Goal: Navigation & Orientation: Find specific page/section

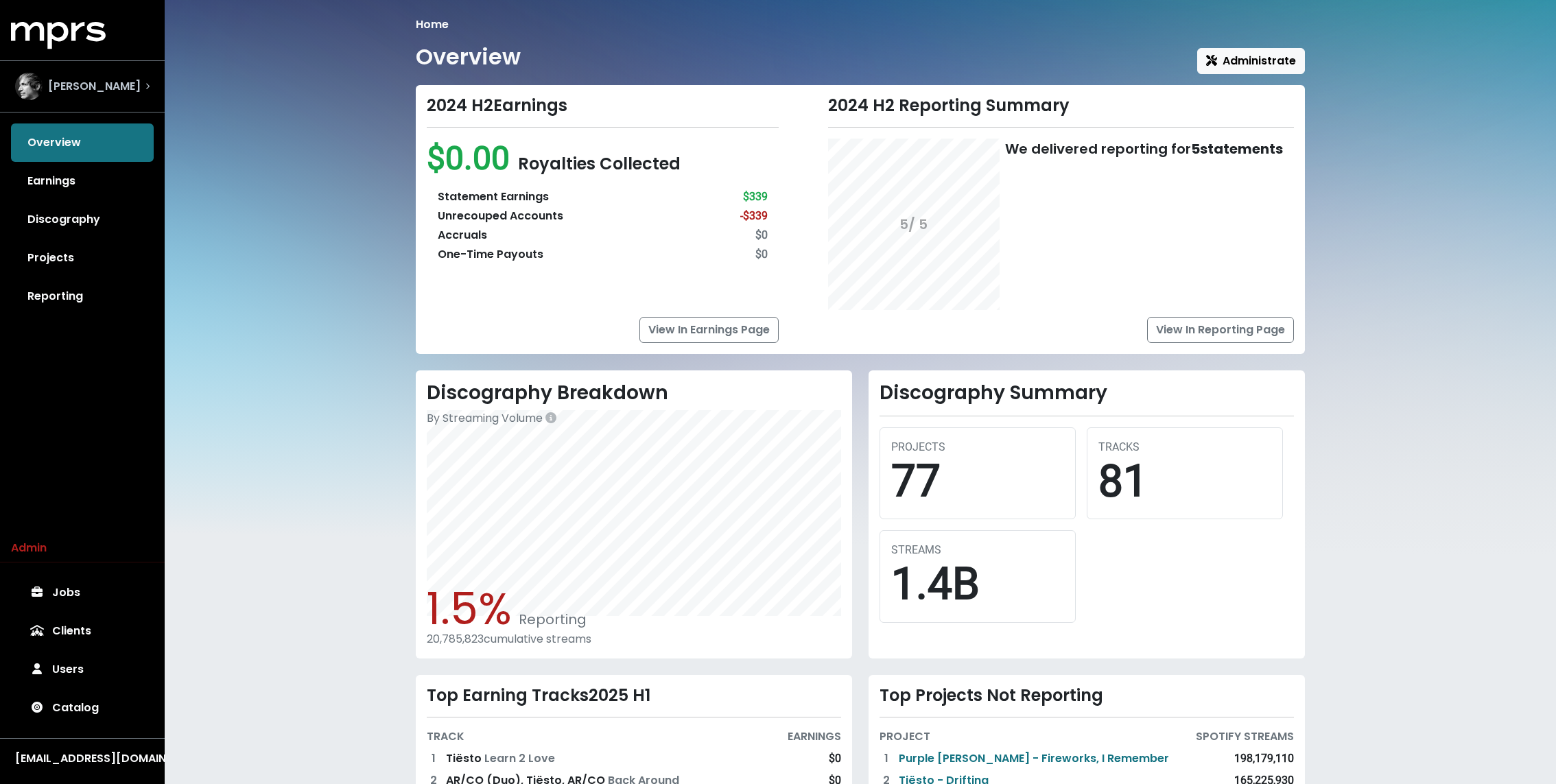
click at [81, 103] on div "[PERSON_NAME]" at bounding box center [81, 86] width 156 height 49
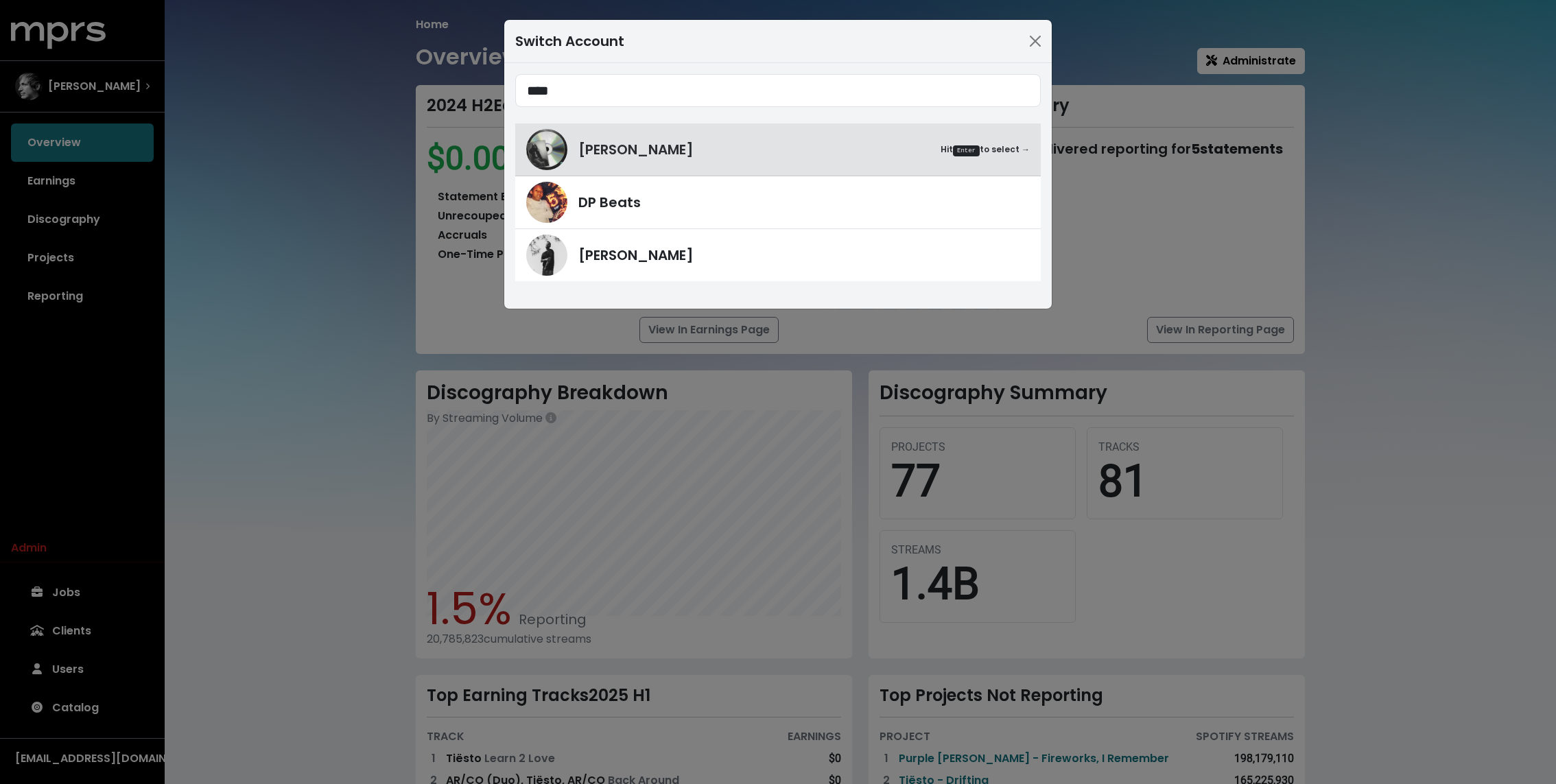
type input "****"
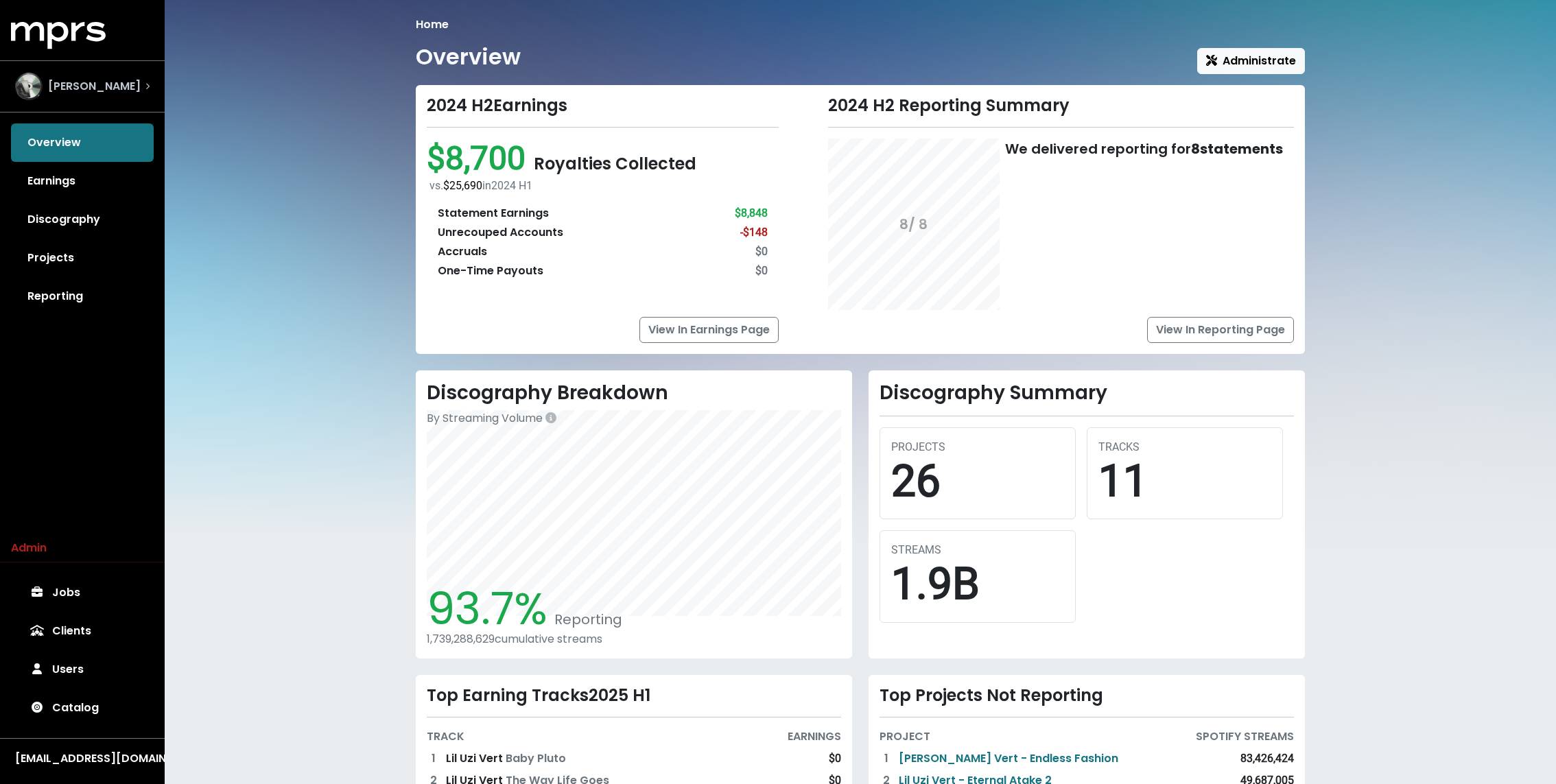
click at [99, 101] on div "[PERSON_NAME]" at bounding box center [81, 86] width 156 height 49
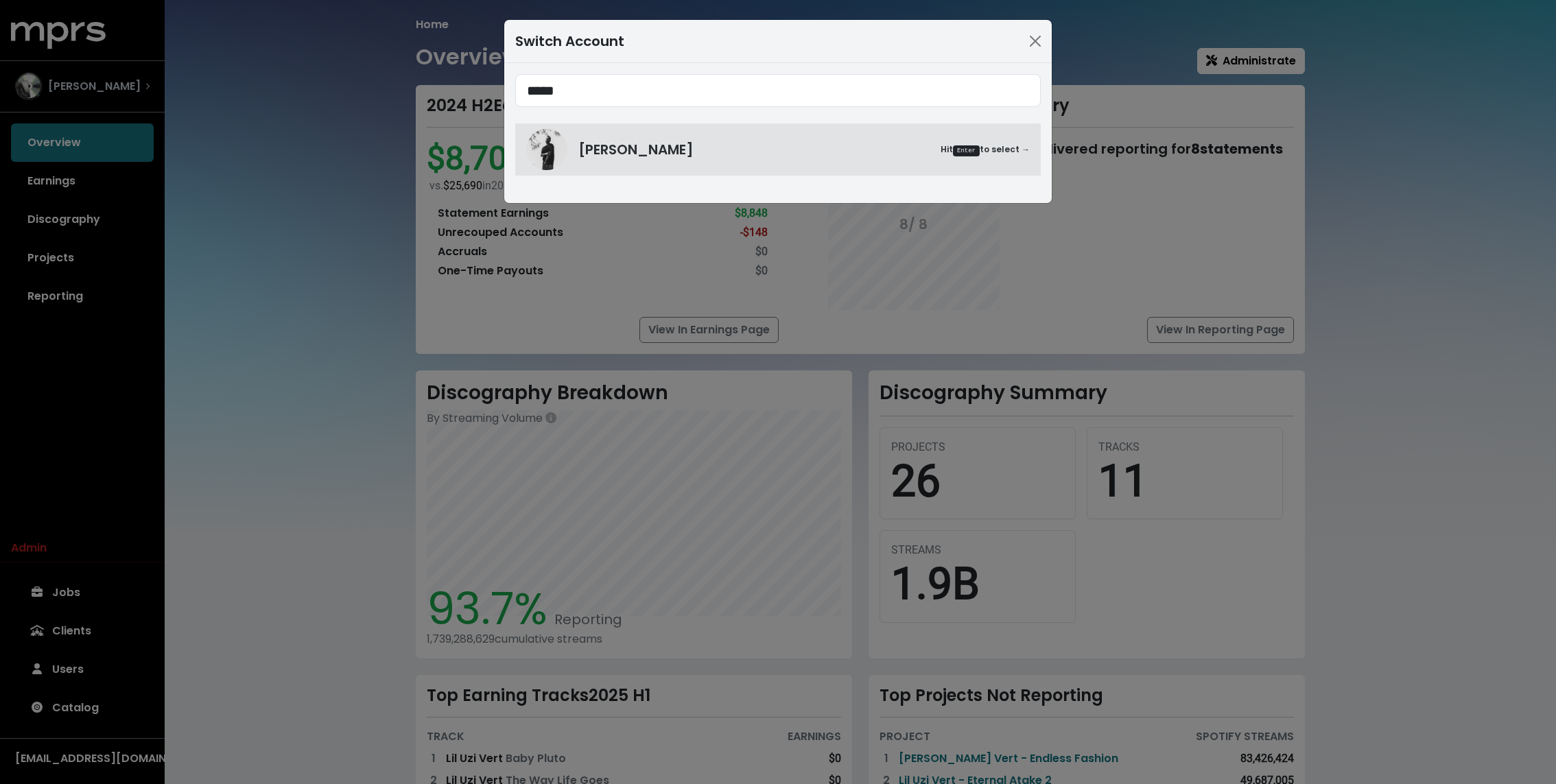
type input "*****"
